Goal: Task Accomplishment & Management: Complete application form

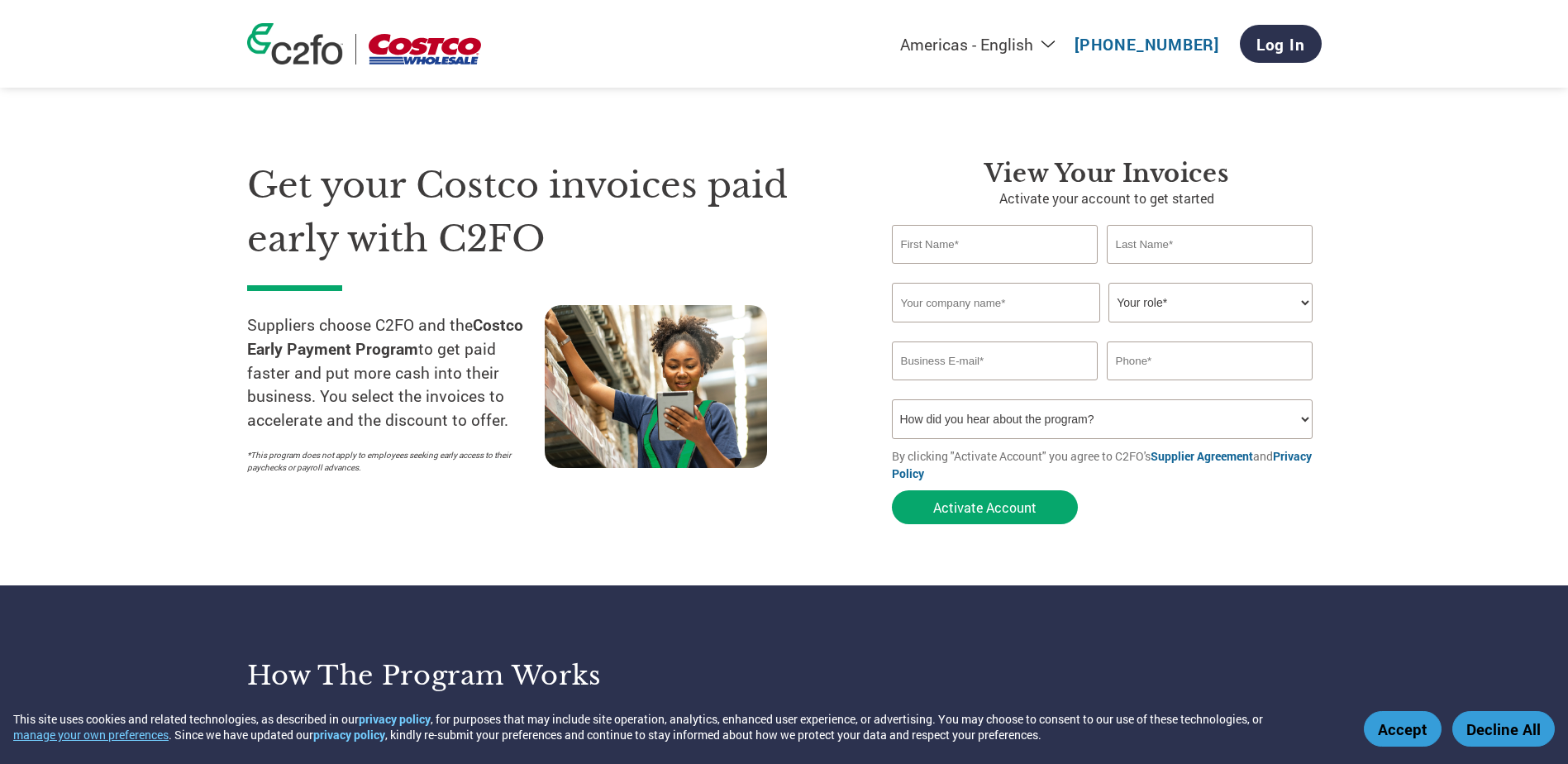
type input "[EMAIL_ADDRESS][DOMAIN_NAME]"
type input "03 9387 1443"
click at [932, 251] on input "text" at bounding box center [995, 244] width 207 height 39
type input "l"
type input "[PERSON_NAME]"
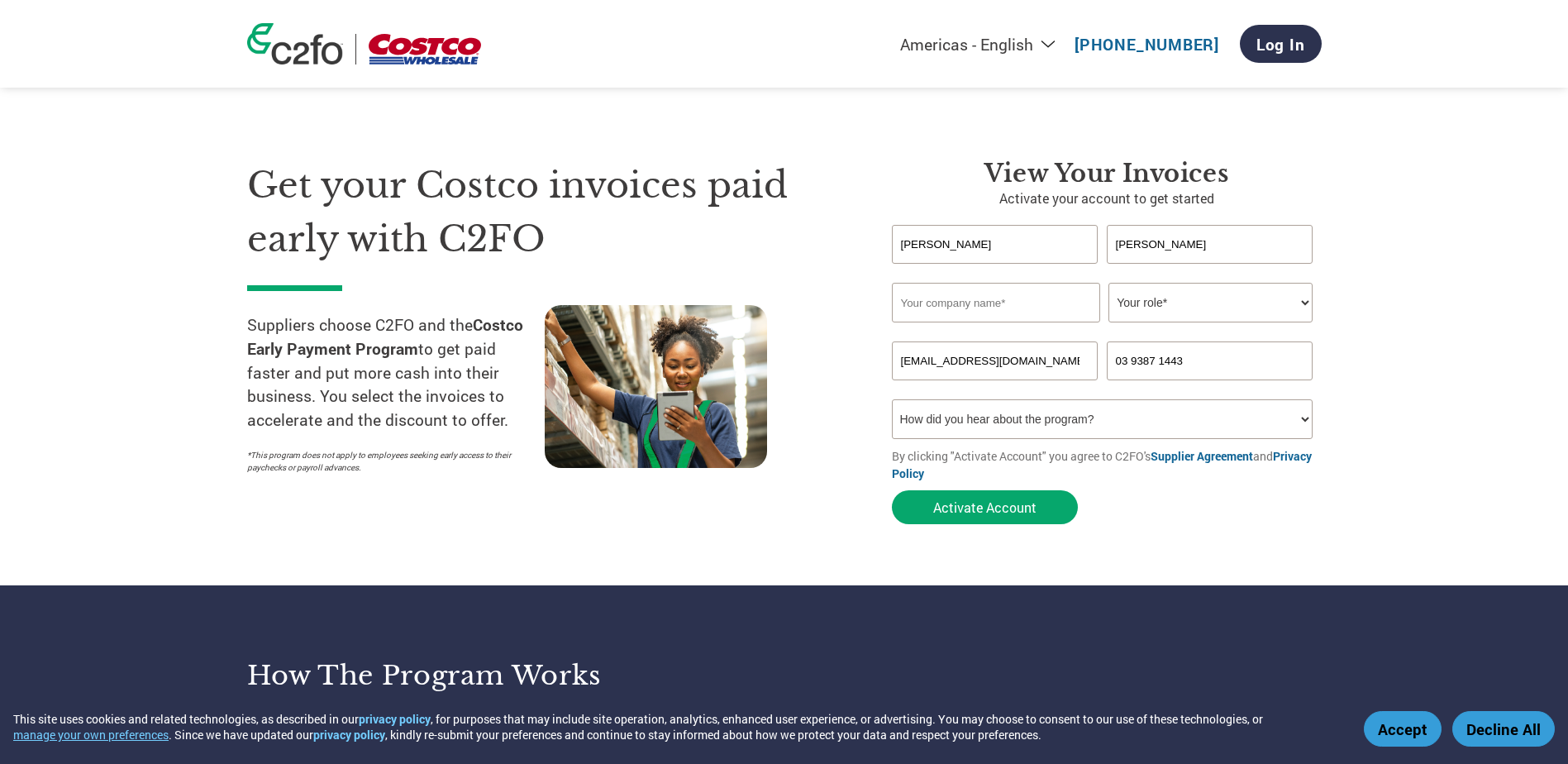
type input "[PERSON_NAME]"
type input "F"
type input "g"
type input "G"
type input "[PERSON_NAME] FOOD CO. PTY LTD"
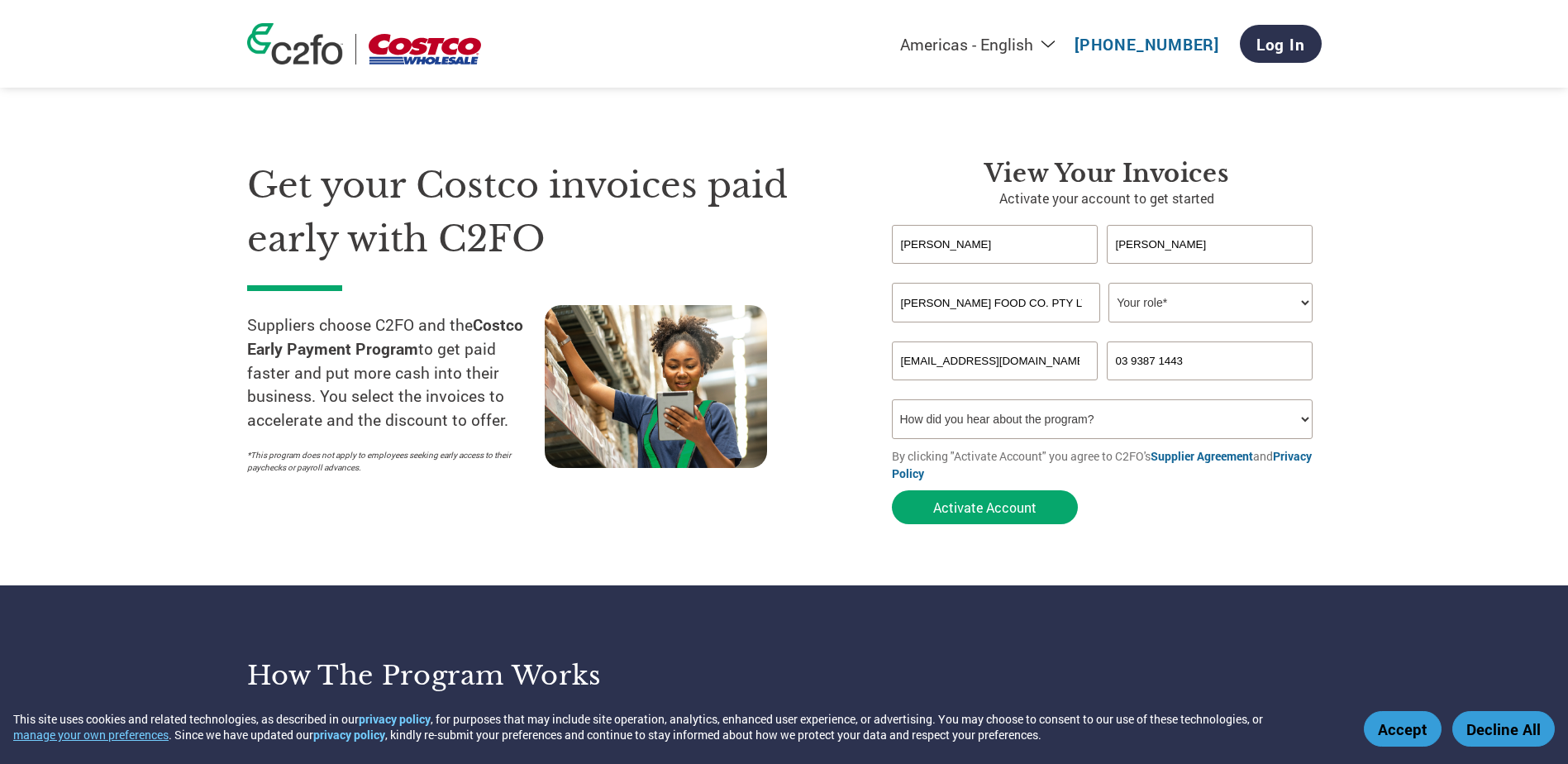
click at [1304, 305] on select "Your role* CFO Controller Credit Manager Finance Director Treasurer CEO Preside…" at bounding box center [1210, 302] width 204 height 40
select select "ACCOUNTING"
click at [1108, 283] on select "Your role* CFO Controller Credit Manager Finance Director Treasurer CEO Preside…" at bounding box center [1210, 302] width 204 height 40
click at [1206, 423] on select "How did you hear about the program? Received a letter Email Social Media Online…" at bounding box center [1102, 419] width 422 height 40
select select "Email"
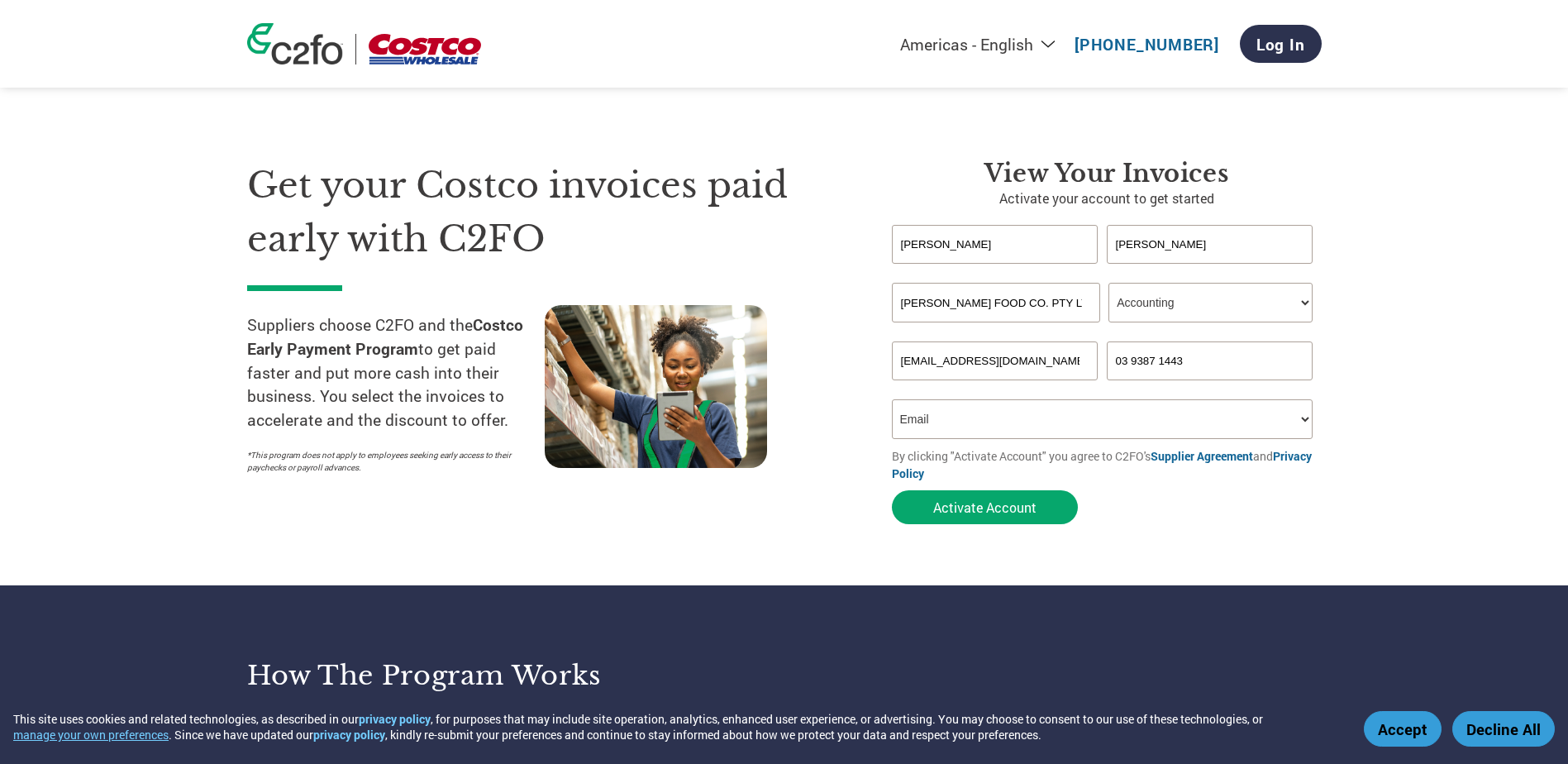
click at [892, 400] on select "How did you hear about the program? Received a letter Email Social Media Online…" at bounding box center [1102, 419] width 422 height 40
click at [1015, 516] on button "Activate Account" at bounding box center [985, 508] width 186 height 34
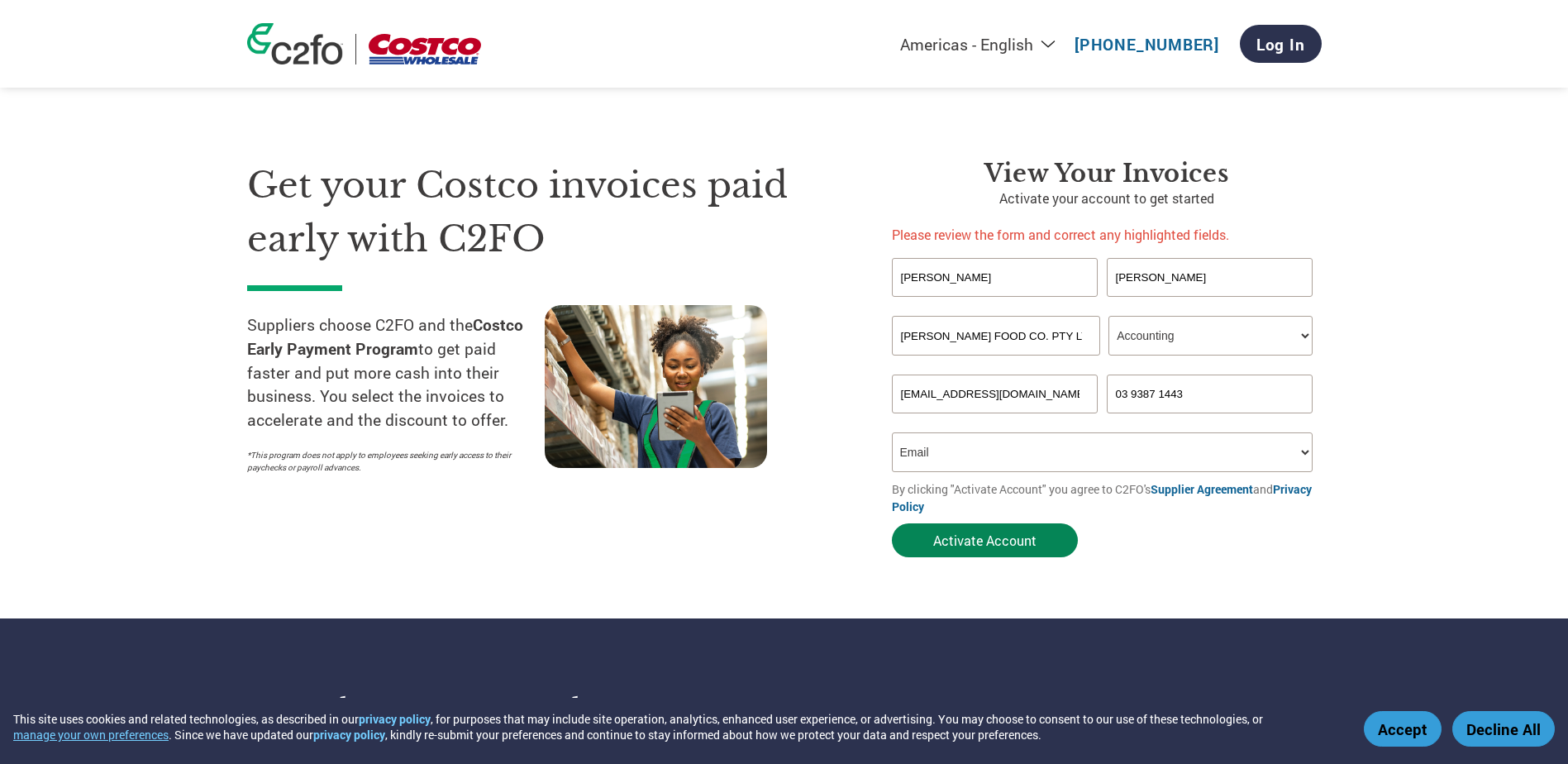
click at [979, 540] on button "Activate Account" at bounding box center [985, 540] width 186 height 34
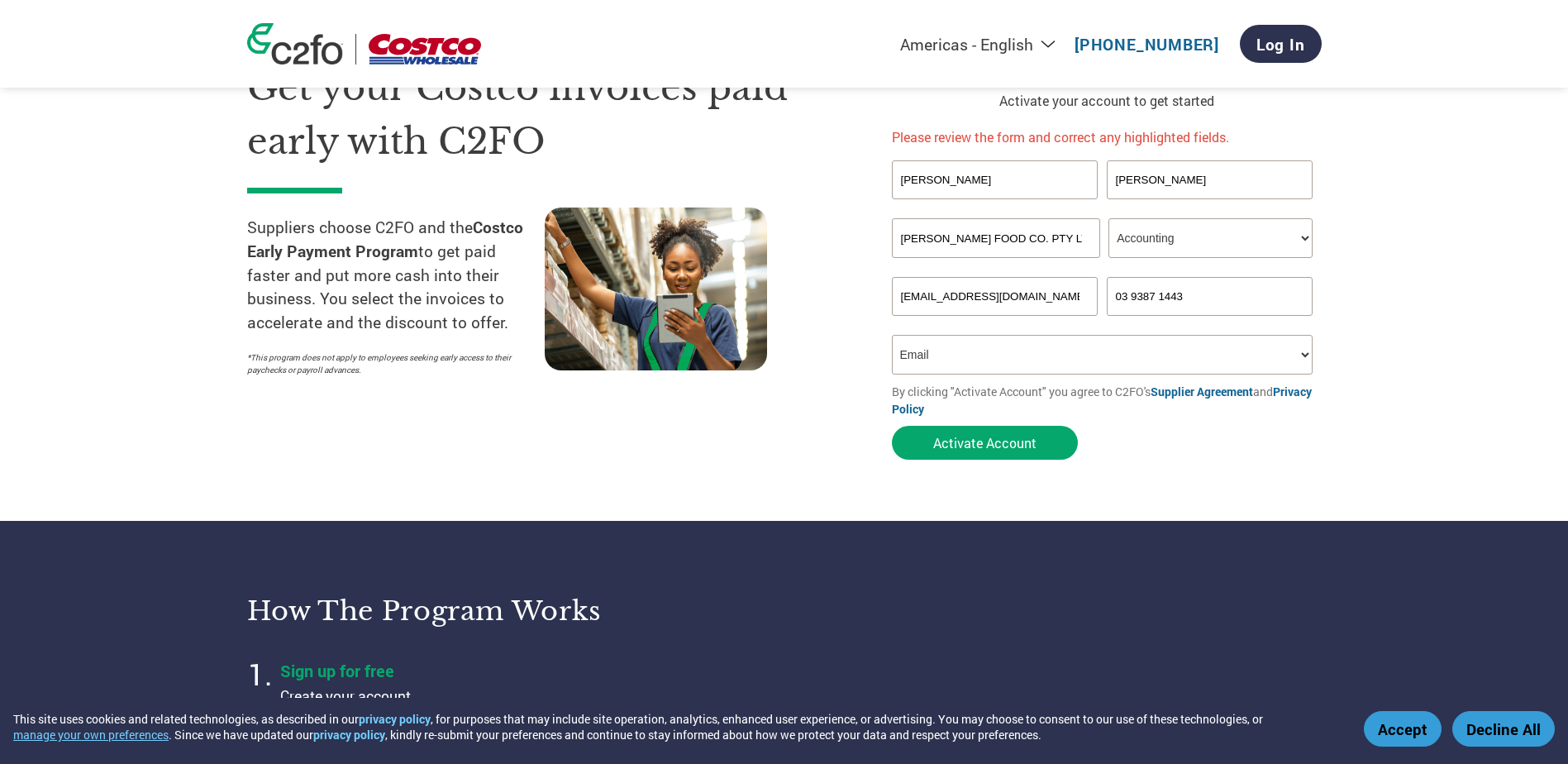
scroll to position [248, 0]
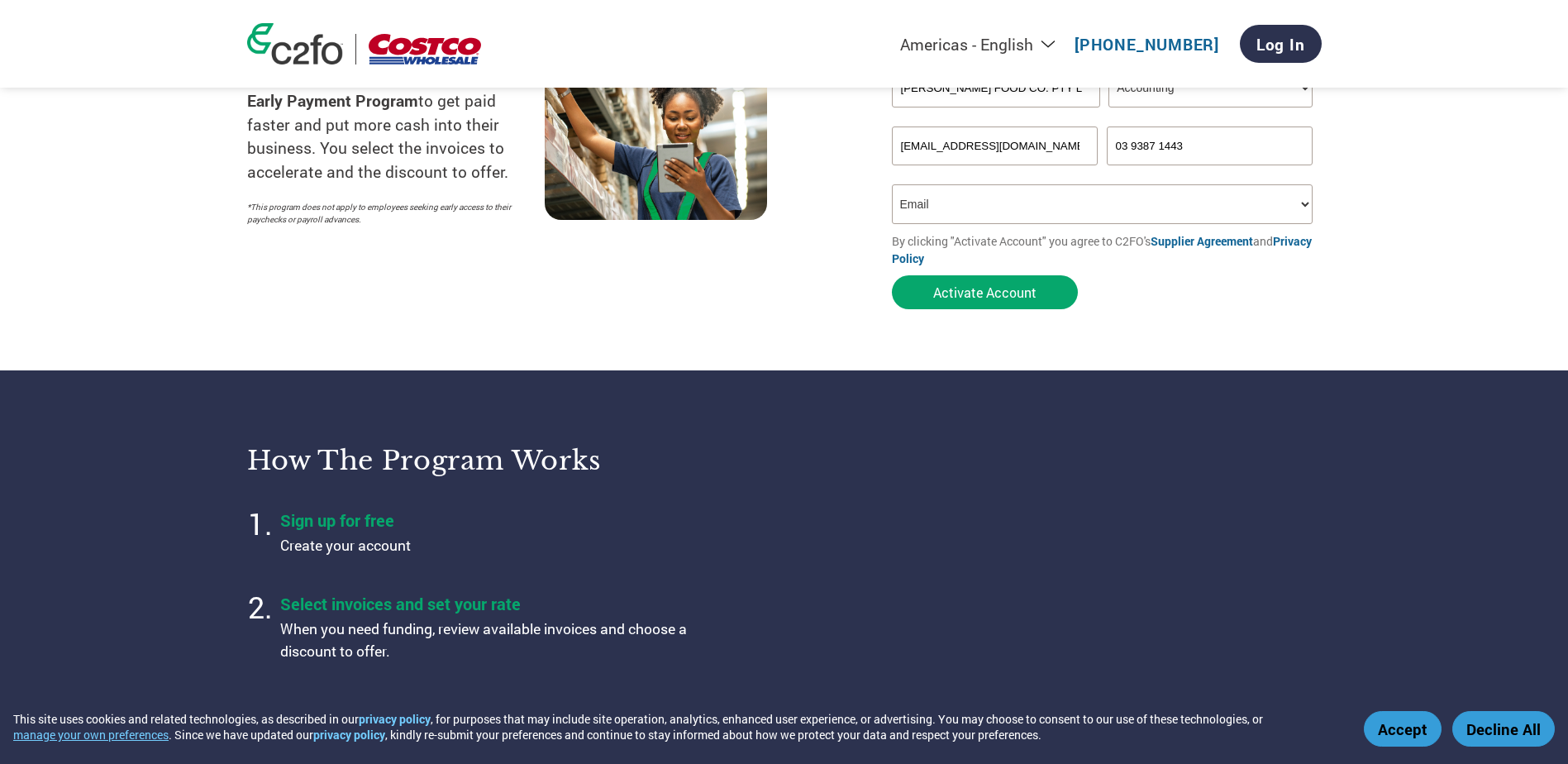
click at [1310, 202] on select "How did you hear about the program? Received a letter Email Social Media Online…" at bounding box center [1102, 204] width 422 height 40
click at [1214, 205] on select "How did you hear about the program? Received a letter Email Social Media Online…" at bounding box center [1102, 204] width 422 height 40
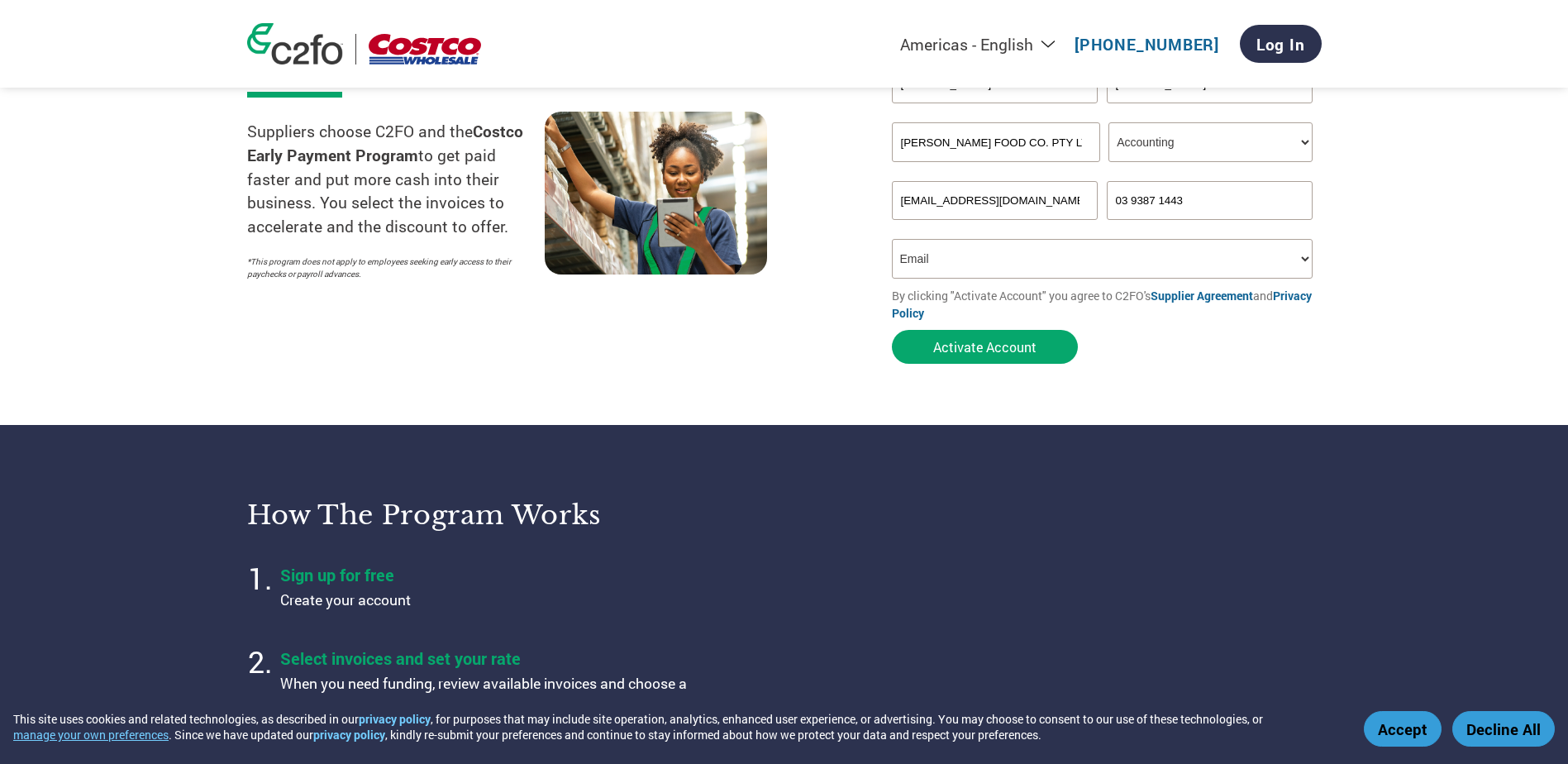
scroll to position [165, 0]
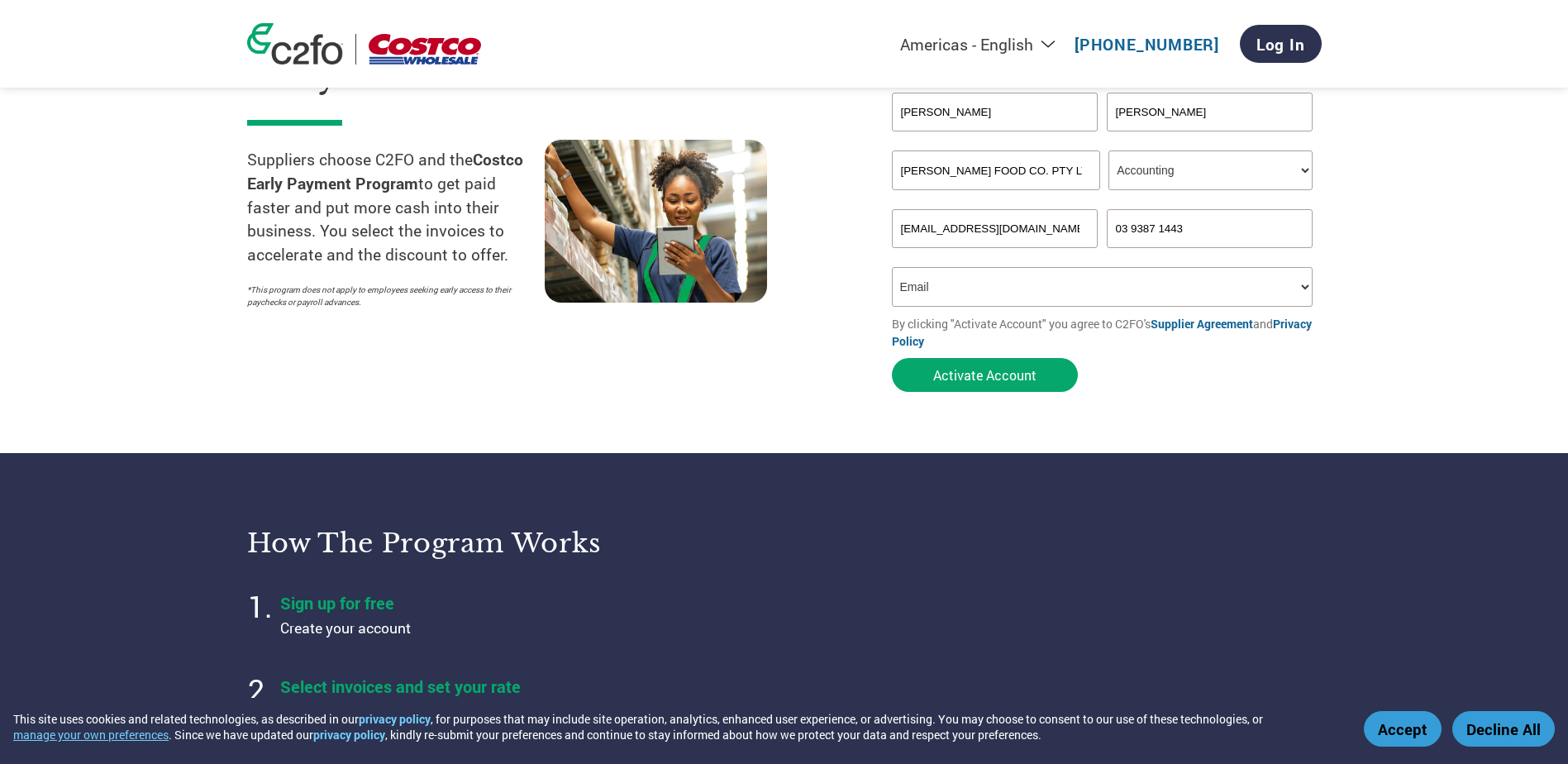
click at [1407, 737] on button "Accept" at bounding box center [1403, 729] width 78 height 35
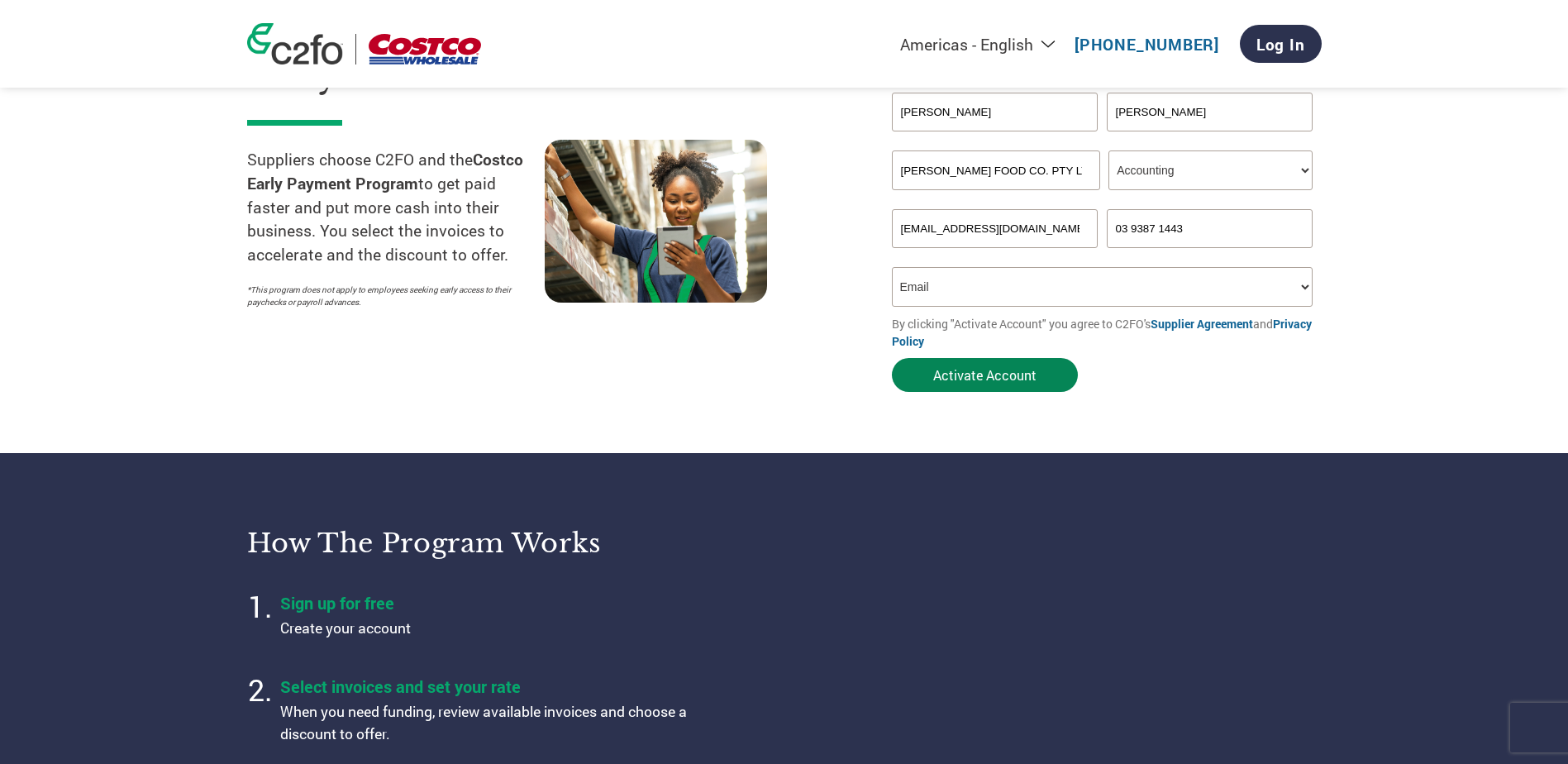
click at [1001, 377] on button "Activate Account" at bounding box center [985, 375] width 186 height 34
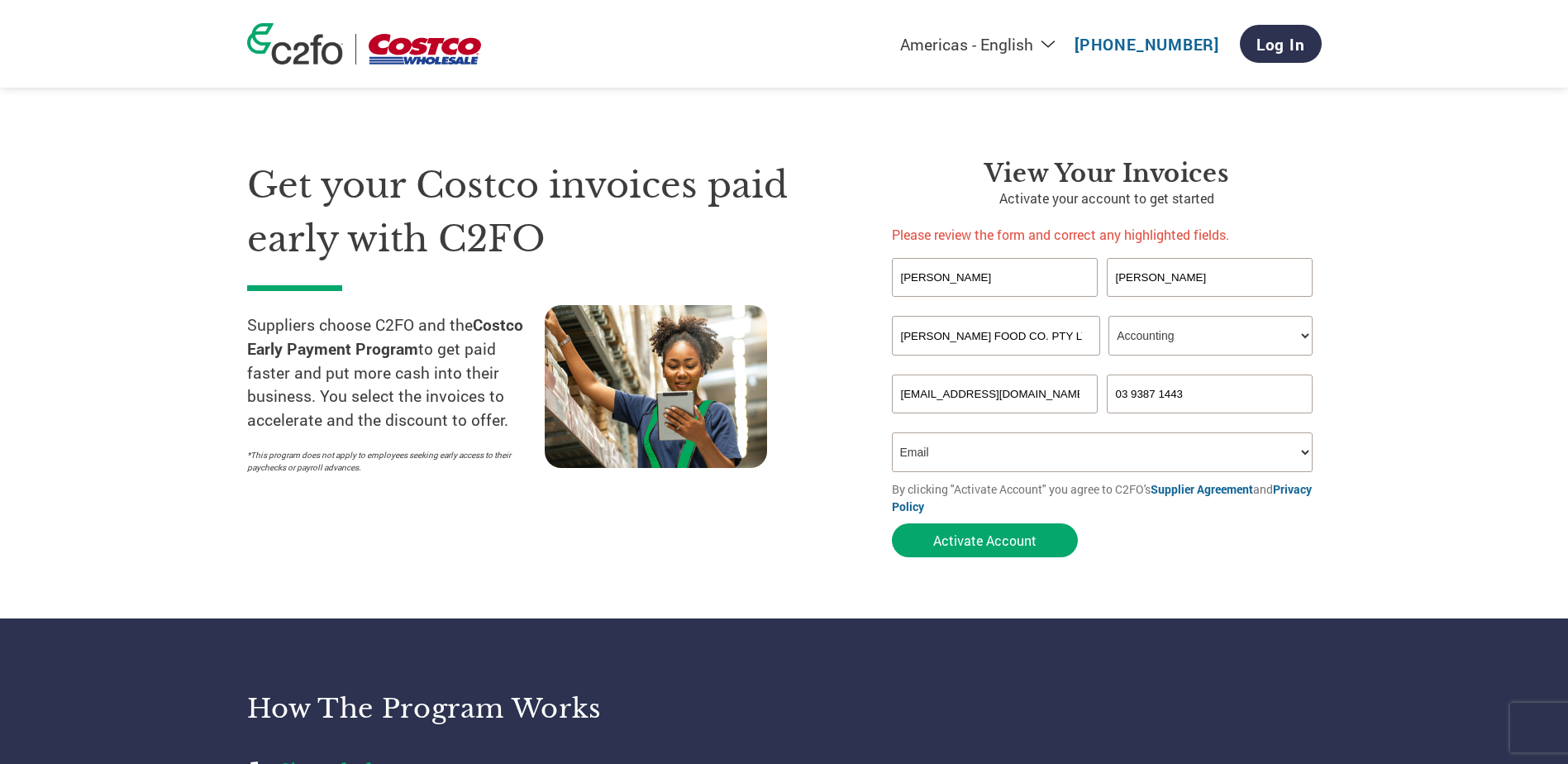
click at [1071, 335] on input "[PERSON_NAME] FOOD CO. PTY LTD" at bounding box center [996, 335] width 209 height 40
drag, startPoint x: 1071, startPoint y: 335, endPoint x: 689, endPoint y: 334, distance: 382.0
click at [697, 334] on div "Get your Costco invoices paid early with C2FO Suppliers choose C2FO and the Cos…" at bounding box center [785, 329] width 1075 height 473
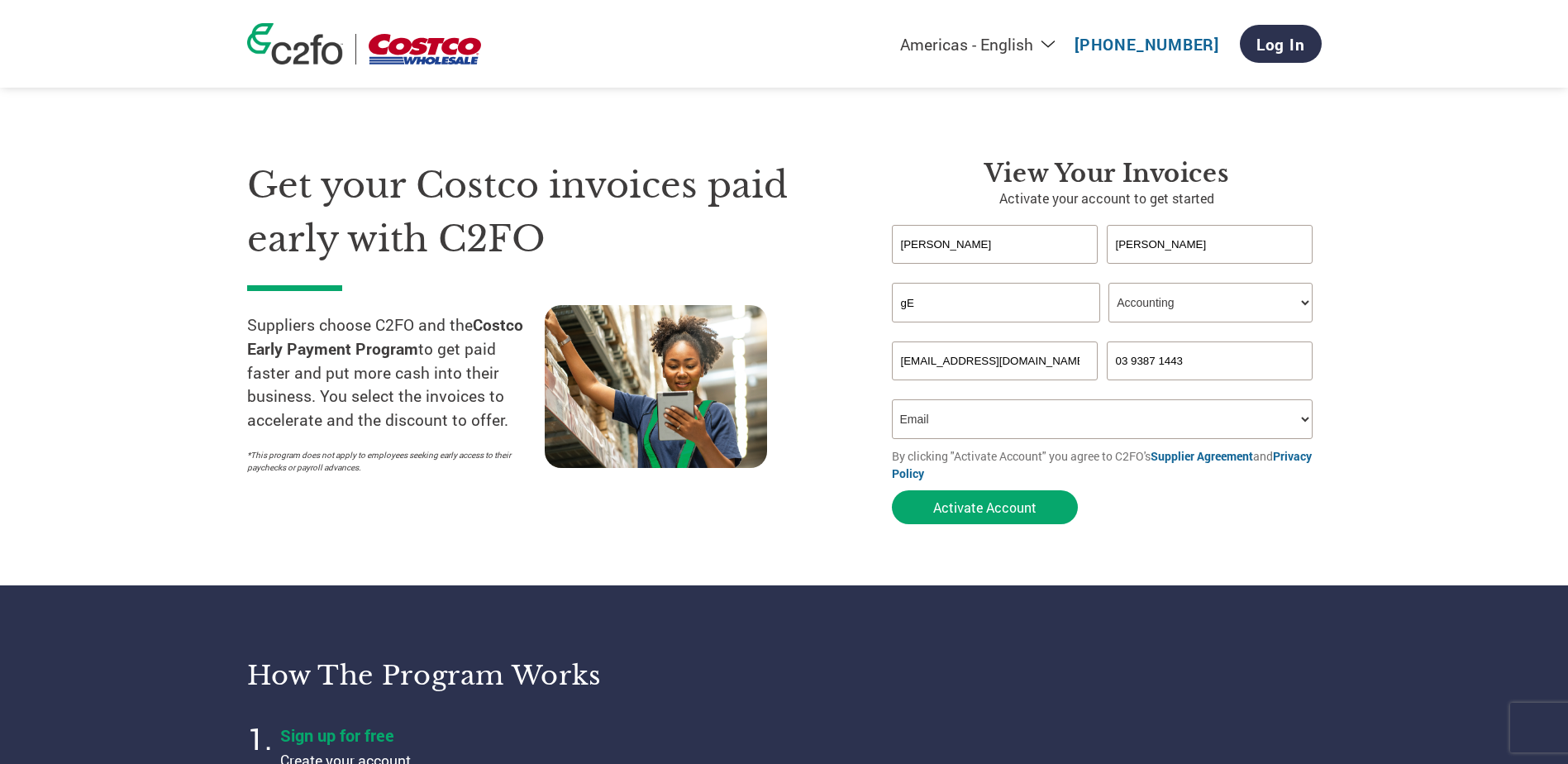
type input "g"
type input "[PERSON_NAME] Food Co Ptyt Ktd"
click at [944, 511] on button "Activate Account" at bounding box center [985, 508] width 186 height 34
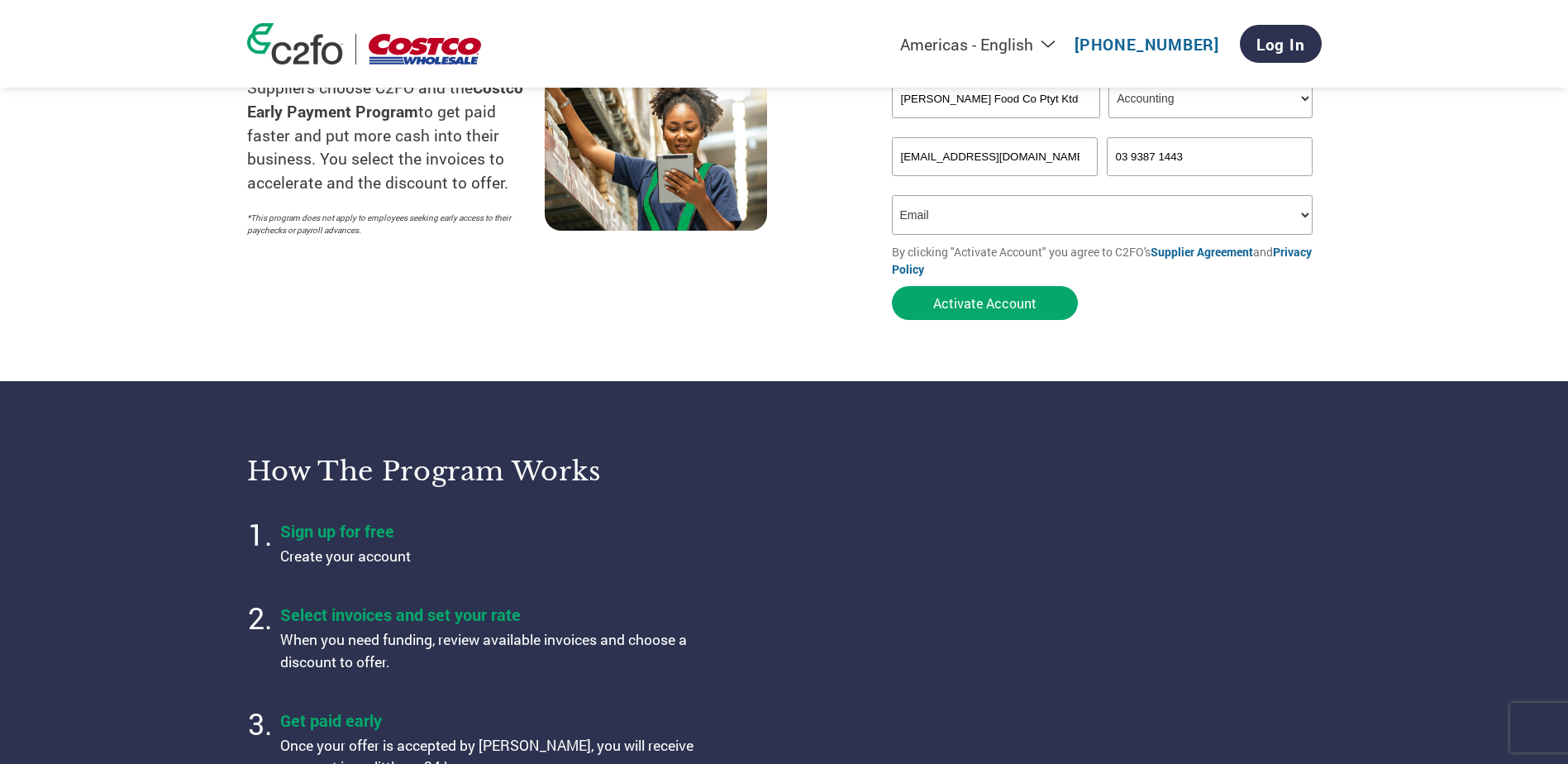
scroll to position [83, 0]
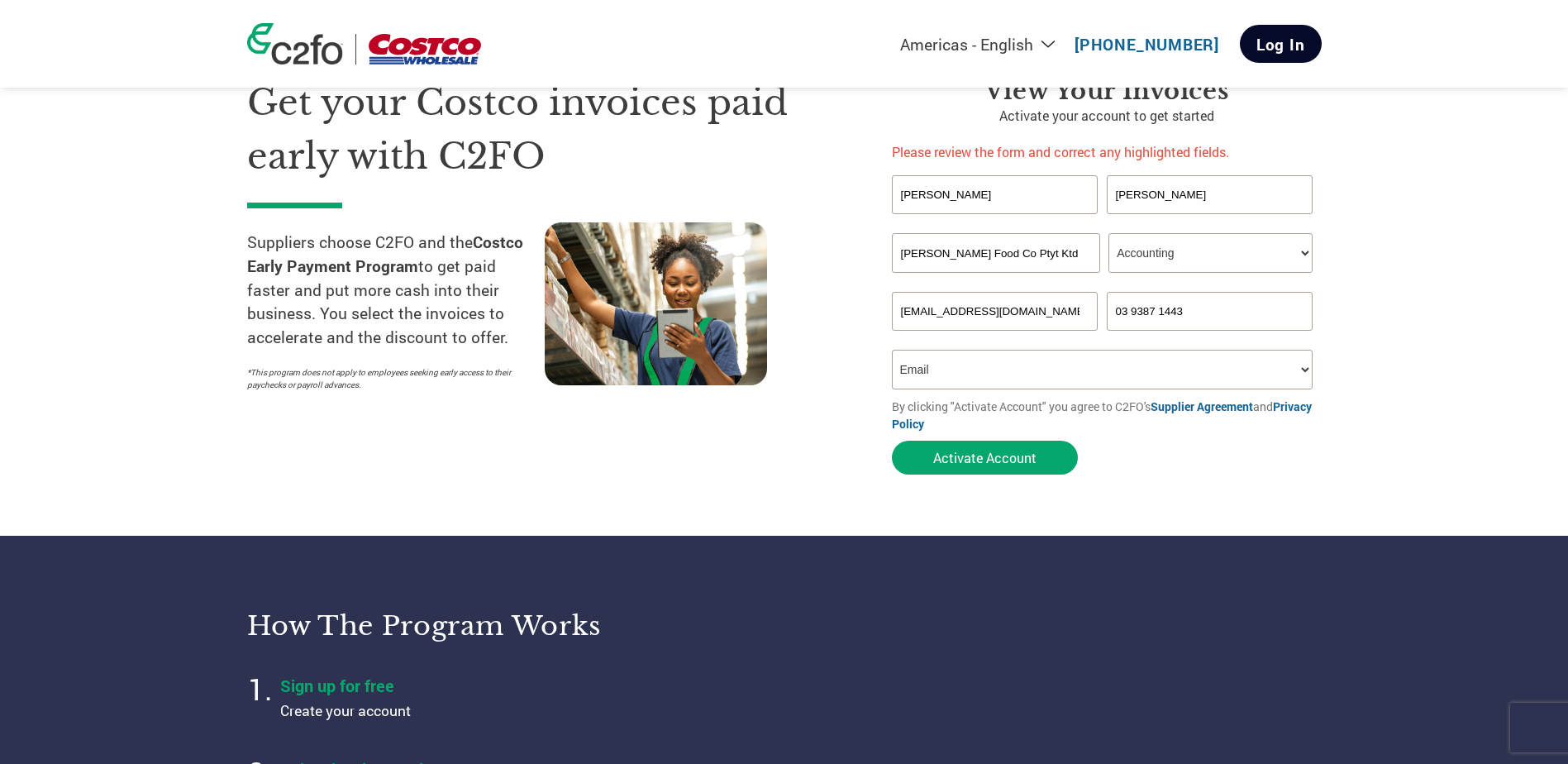
click at [1273, 32] on link "Log In" at bounding box center [1281, 43] width 82 height 38
